Goal: Task Accomplishment & Management: Manage account settings

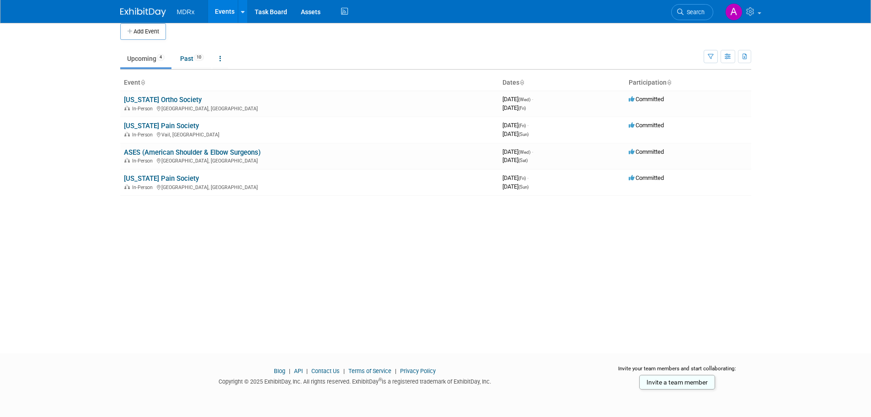
scroll to position [9, 0]
click at [138, 178] on link "[US_STATE] Pain Society" at bounding box center [161, 178] width 75 height 8
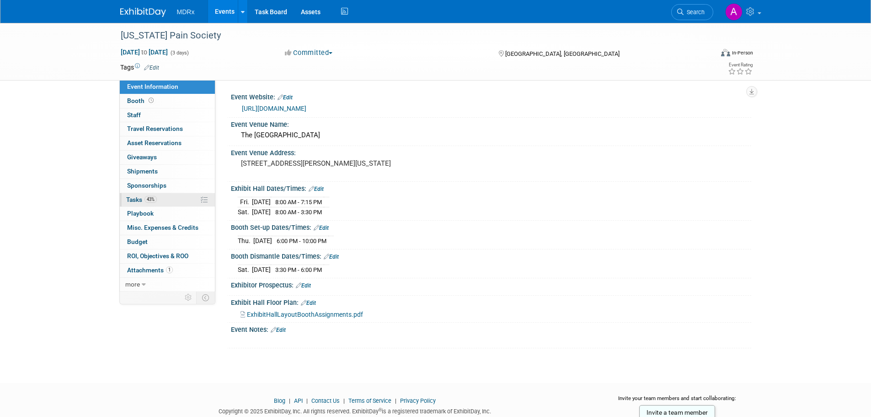
click at [154, 195] on link "43% Tasks 43%" at bounding box center [167, 200] width 95 height 14
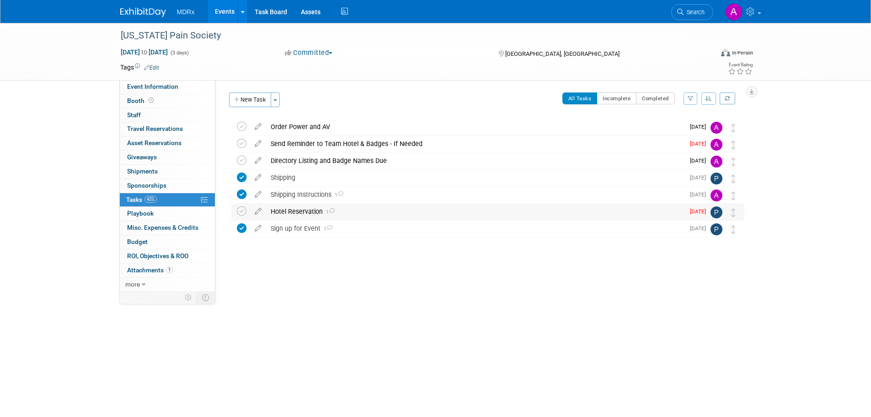
click at [299, 210] on div "Hotel Reservation 1" at bounding box center [475, 212] width 418 height 16
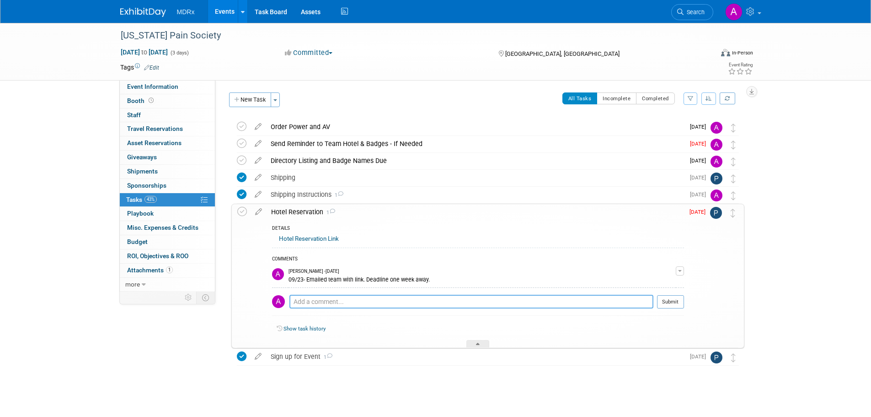
click at [327, 306] on textarea at bounding box center [472, 302] width 364 height 14
type textarea "09/26 - Sent reminder. Cutoff is 10/01"
click at [674, 306] on button "Submit" at bounding box center [670, 302] width 27 height 14
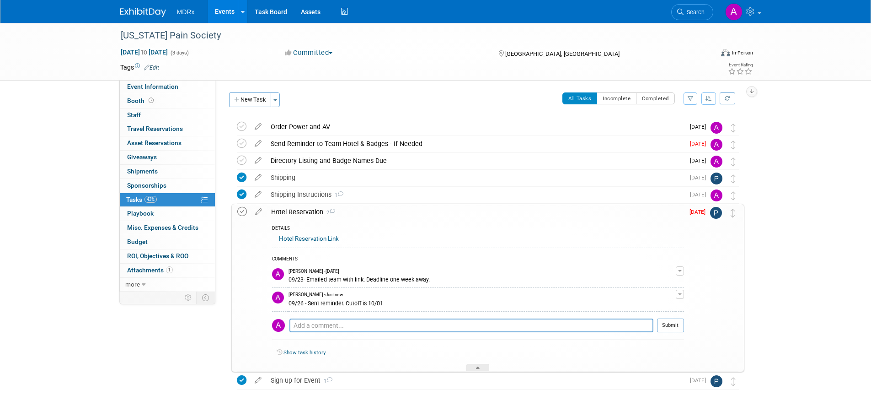
click at [241, 214] on icon at bounding box center [242, 212] width 10 height 10
click at [241, 145] on icon at bounding box center [242, 144] width 10 height 10
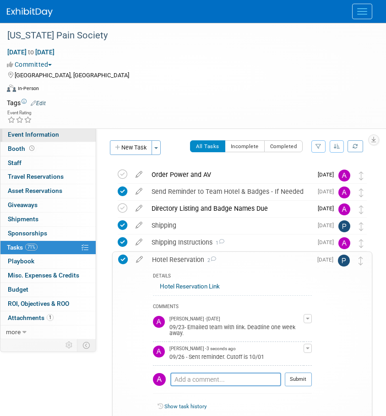
click at [29, 137] on span "Event Information" at bounding box center [33, 134] width 51 height 7
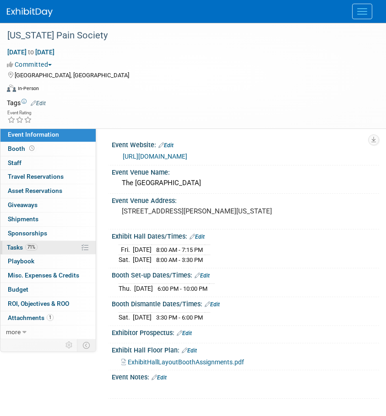
click at [27, 253] on link "71% Tasks 71%" at bounding box center [47, 248] width 95 height 14
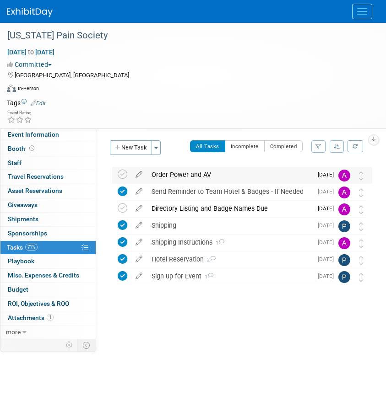
click at [156, 173] on div "Order Power and AV" at bounding box center [229, 175] width 165 height 16
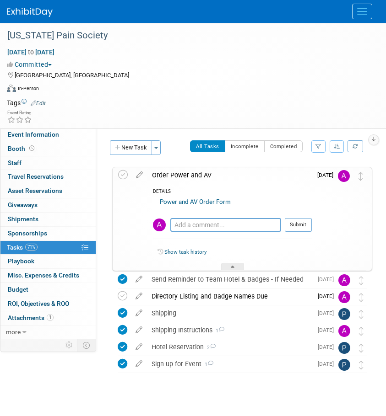
click at [174, 175] on div "Order Power and AV" at bounding box center [229, 175] width 164 height 16
